Goal: Information Seeking & Learning: Learn about a topic

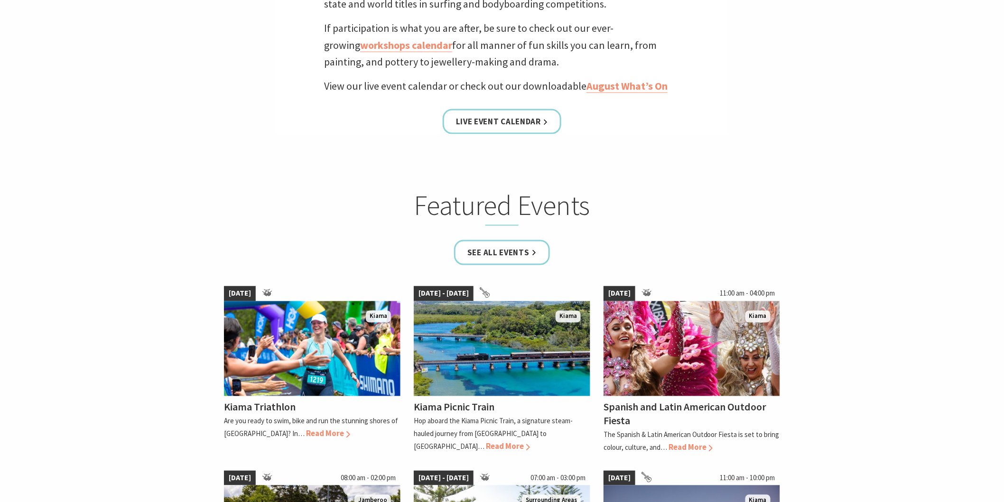
scroll to position [421, 0]
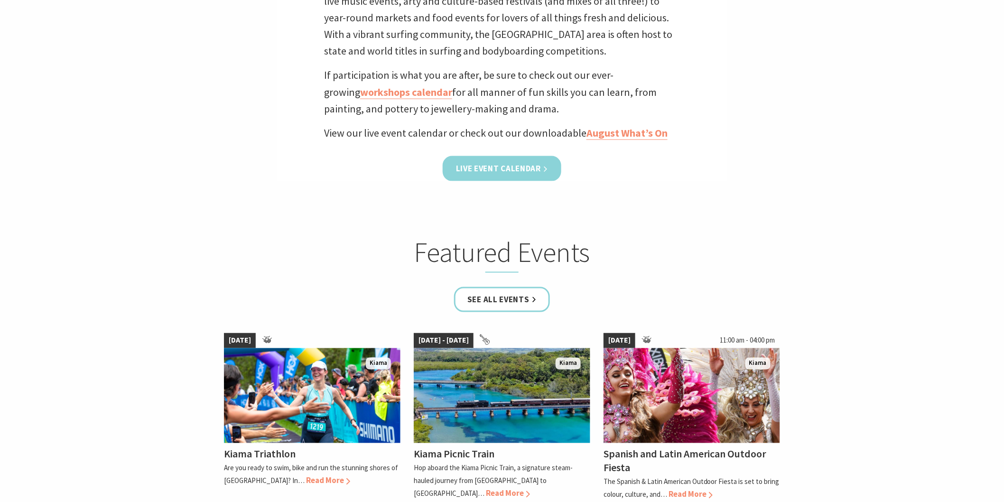
click at [456, 165] on link "Live Event Calendar" at bounding box center [502, 168] width 119 height 25
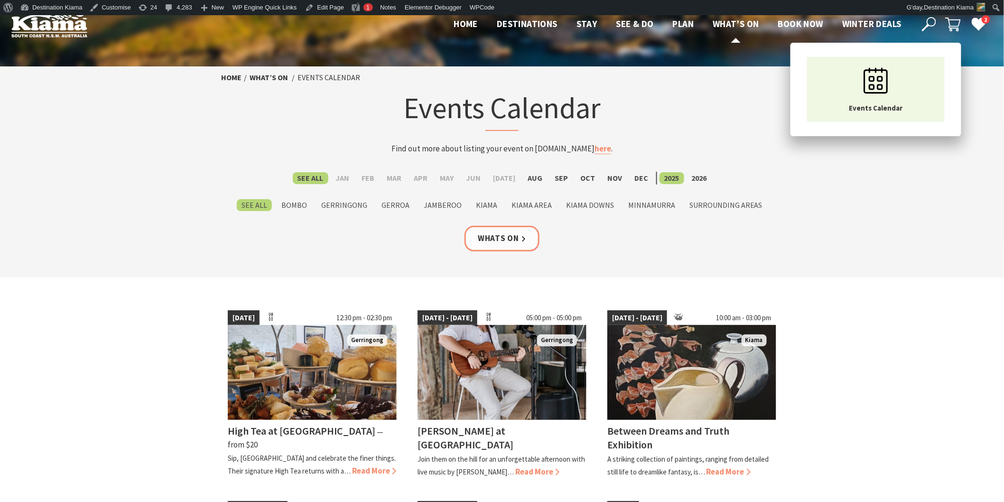
click at [726, 22] on span "What’s On" at bounding box center [735, 23] width 46 height 11
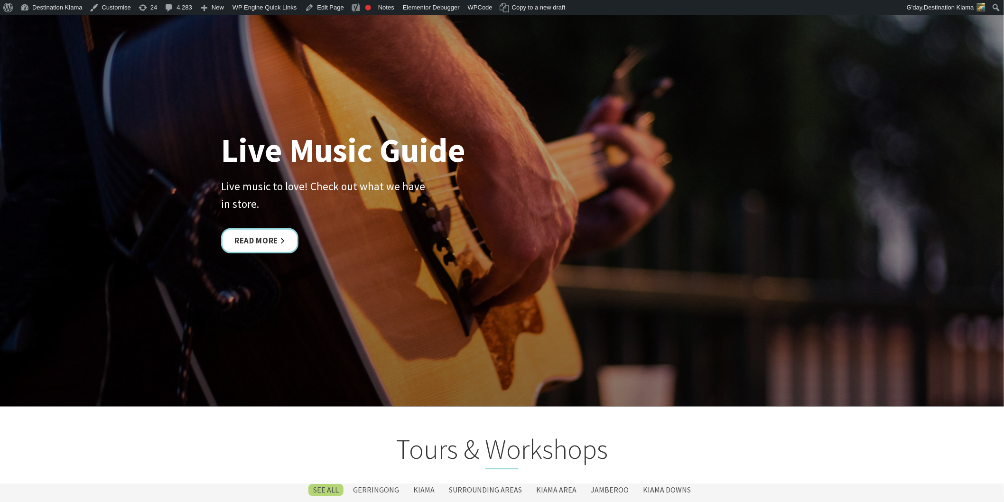
scroll to position [2424, 0]
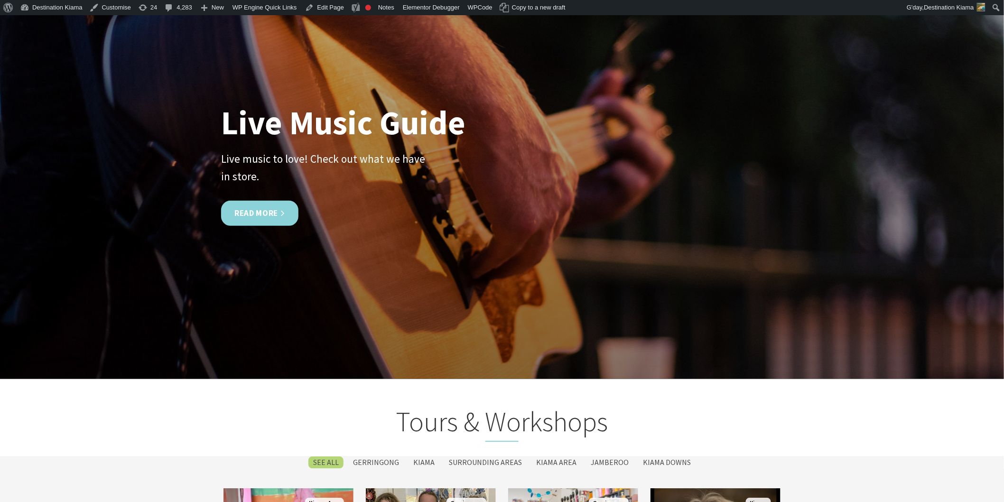
click at [257, 214] on link "Read More" at bounding box center [259, 212] width 77 height 25
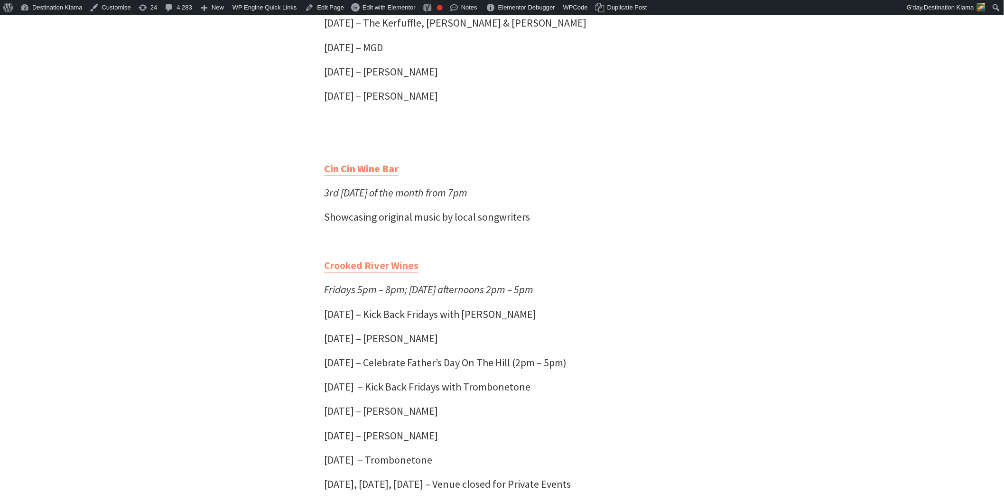
scroll to position [580, 0]
